Goal: Navigation & Orientation: Find specific page/section

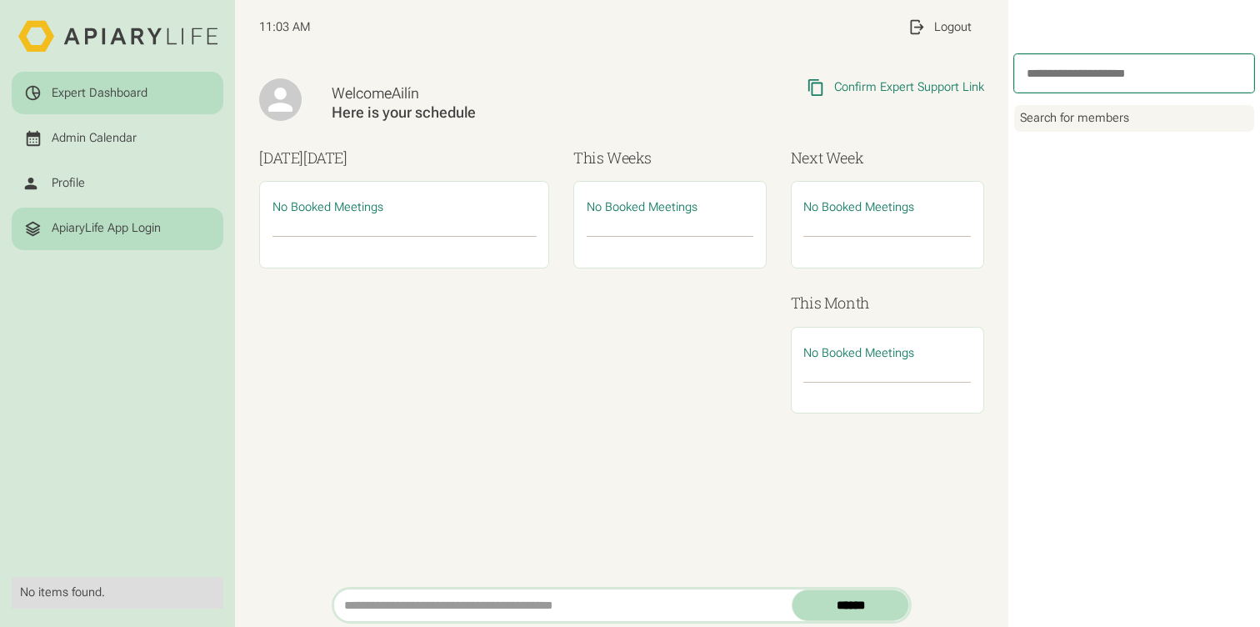
click at [98, 221] on div "ApiaryLife App Login" at bounding box center [106, 228] width 109 height 15
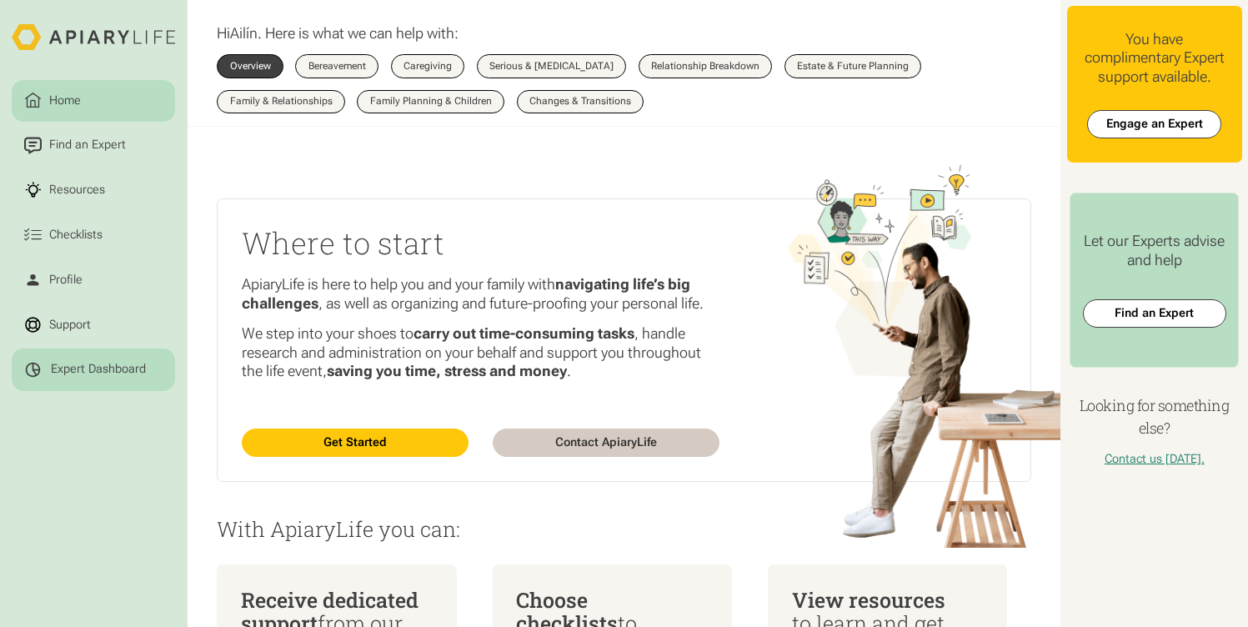
click at [119, 379] on div "Expert Dashboard" at bounding box center [93, 370] width 139 height 18
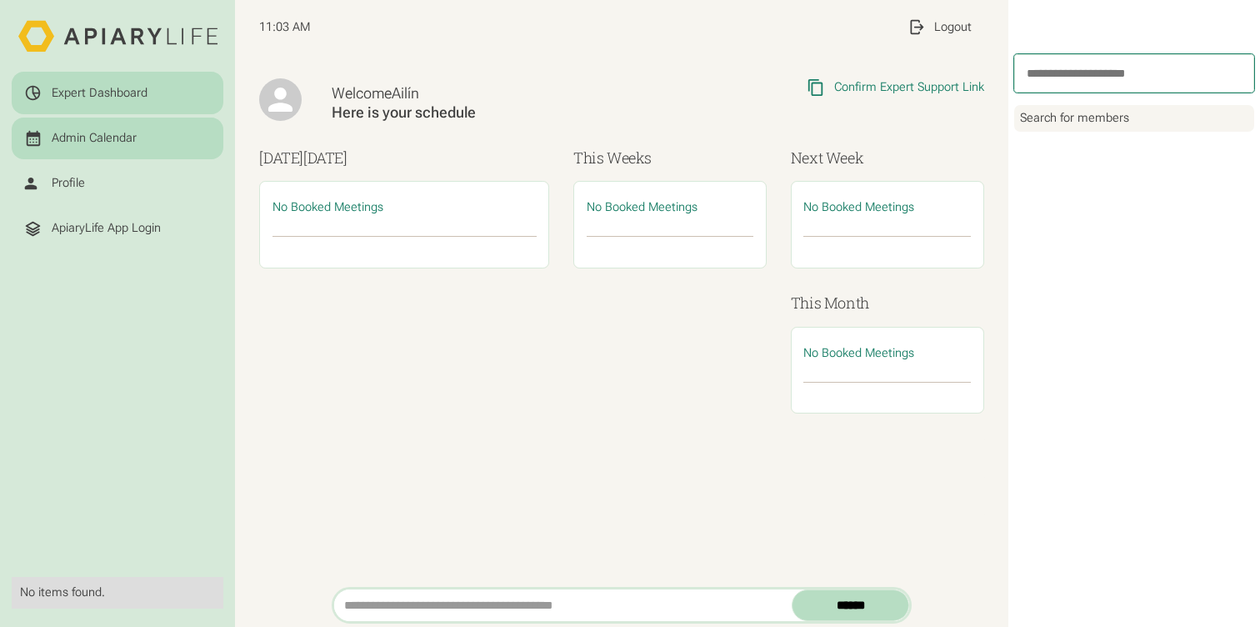
click at [129, 146] on div "Admin Calendar" at bounding box center [118, 138] width 188 height 18
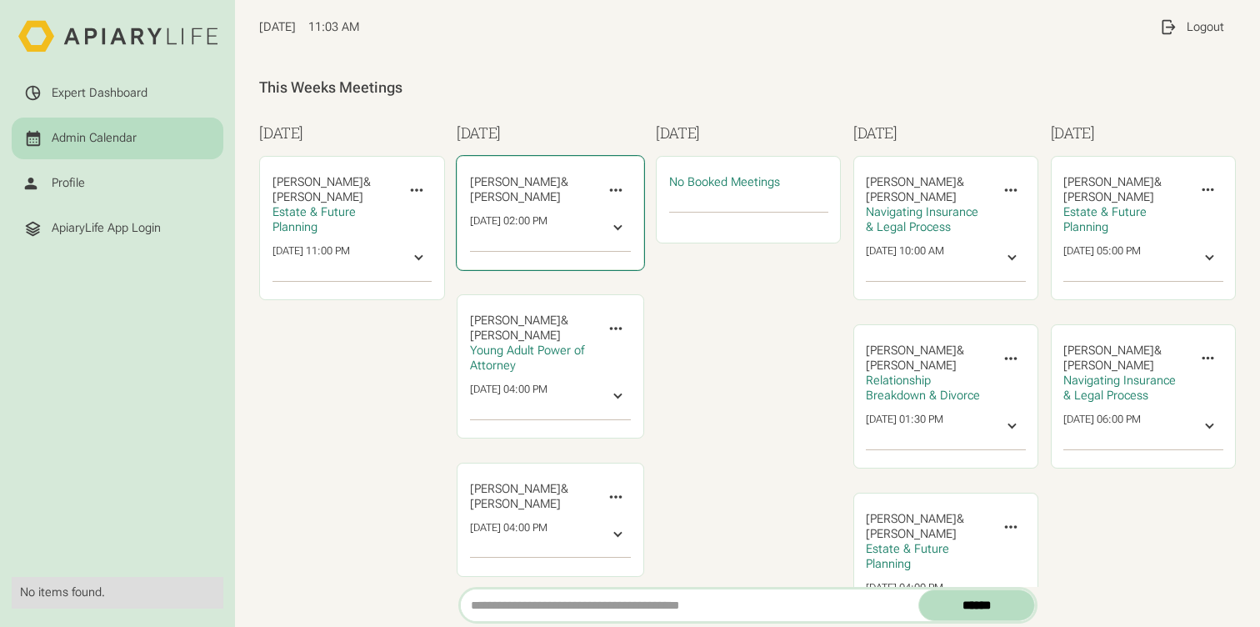
click at [426, 194] on icon at bounding box center [417, 190] width 18 height 18
click at [607, 192] on icon at bounding box center [616, 190] width 18 height 18
